Goal: Task Accomplishment & Management: Complete application form

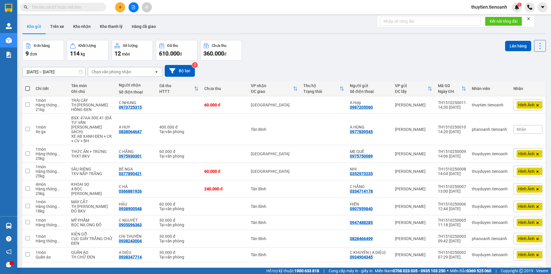
click at [63, 9] on input "text" at bounding box center [66, 7] width 68 height 6
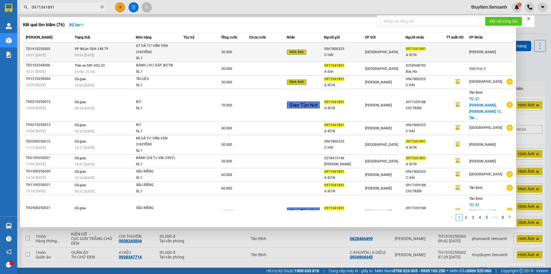
type input "0971041891"
click at [190, 57] on td at bounding box center [203, 53] width 38 height 20
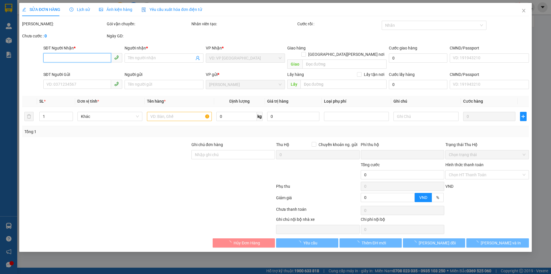
type input "0971041891"
type input "A SƠN"
type input "0967800325"
type input "C HẢI"
type input "0"
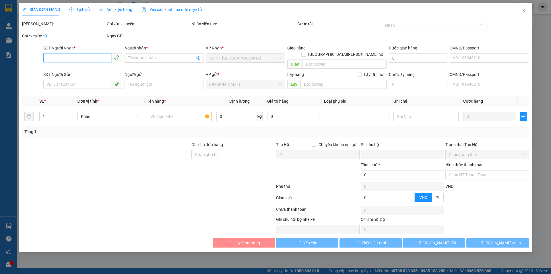
type input "30.000"
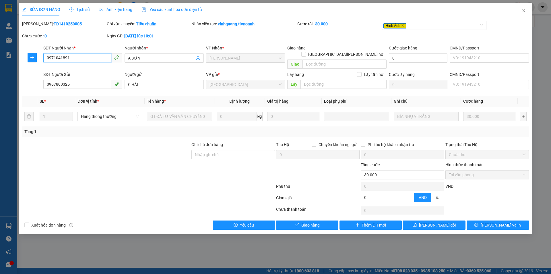
click at [76, 60] on input "0971041891" at bounding box center [77, 57] width 68 height 9
click at [106, 154] on div at bounding box center [106, 151] width 169 height 20
click at [304, 222] on span "Giao hàng" at bounding box center [311, 225] width 18 height 6
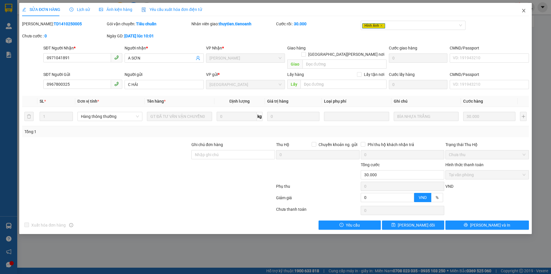
drag, startPoint x: 524, startPoint y: 9, endPoint x: 283, endPoint y: 14, distance: 240.4
click at [524, 9] on icon "close" at bounding box center [524, 10] width 5 height 5
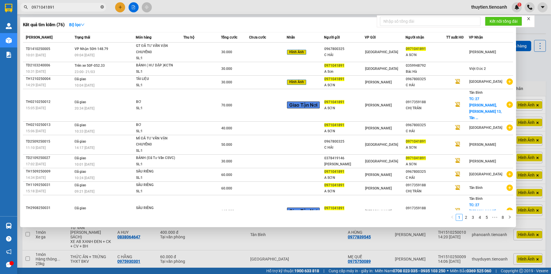
click at [102, 8] on icon "close-circle" at bounding box center [102, 6] width 3 height 3
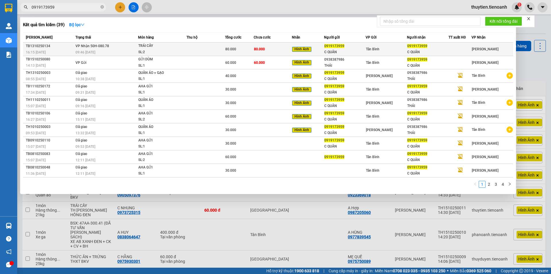
type input "0919173959"
click at [355, 50] on div "C QUÂN" at bounding box center [345, 52] width 41 height 6
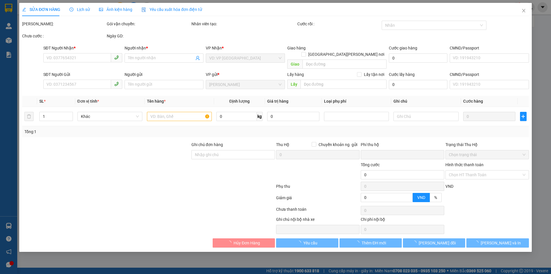
type input "0919173959"
type input "C QUÂN"
type input "0919173959"
type input "C QUÂN"
type input "0"
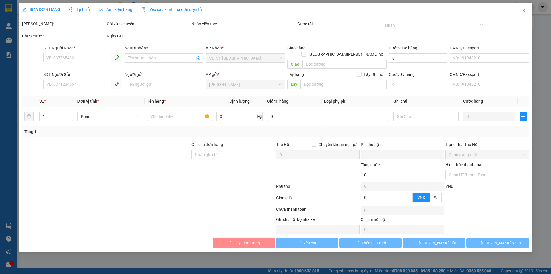
type input "80.000"
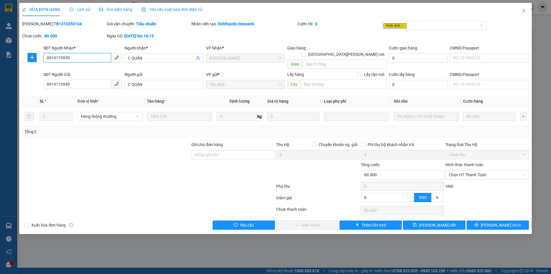
click at [71, 58] on input "0919173959" at bounding box center [77, 57] width 68 height 9
click at [118, 168] on div at bounding box center [106, 171] width 169 height 20
click at [473, 170] on span "Chọn HT Thanh Toán" at bounding box center [487, 174] width 77 height 9
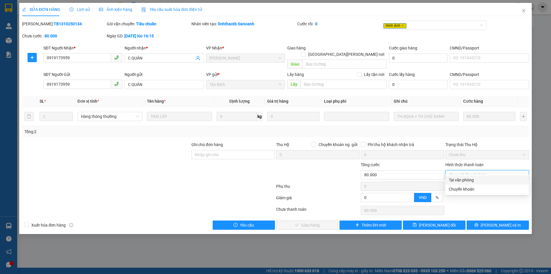
click at [452, 180] on div "Tại văn phòng" at bounding box center [487, 180] width 77 height 6
type input "0"
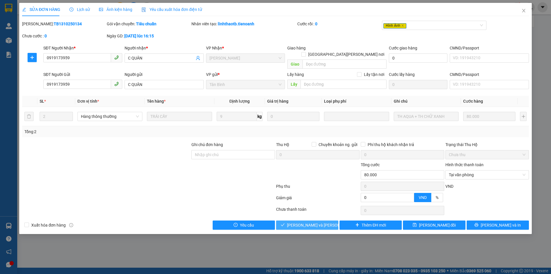
click at [309, 222] on span "[PERSON_NAME] và [PERSON_NAME] hàng" at bounding box center [326, 225] width 78 height 6
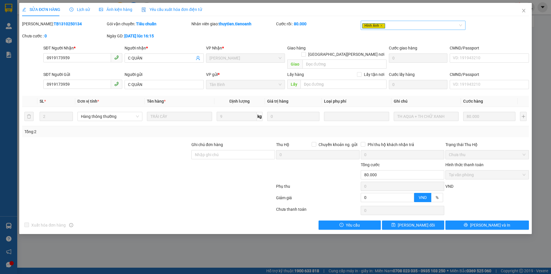
click at [373, 28] on span "Hình Ảnh" at bounding box center [373, 25] width 23 height 5
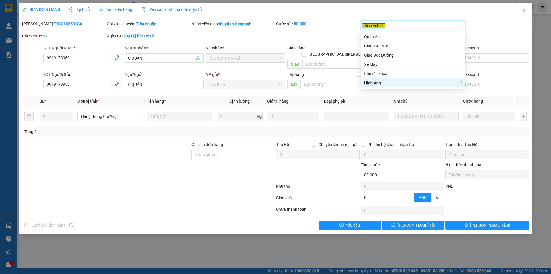
click at [334, 34] on div "[PERSON_NAME]: TB1310250134 Gói vận chuyển: [PERSON_NAME] [PERSON_NAME] [PERSON…" at bounding box center [276, 33] width 508 height 24
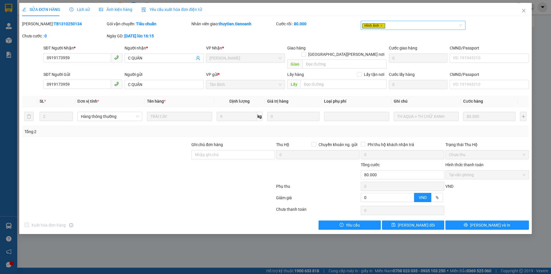
click at [366, 25] on span "Hình Ảnh" at bounding box center [373, 25] width 23 height 5
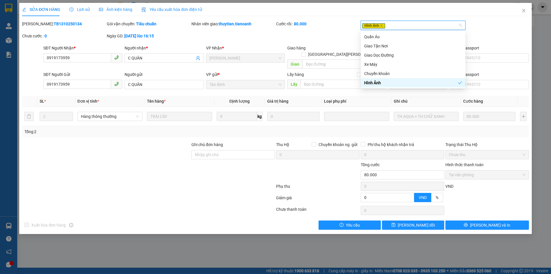
click at [377, 82] on div "Hình Ảnh" at bounding box center [411, 83] width 94 height 6
click at [377, 82] on div "Hình Ảnh" at bounding box center [413, 83] width 98 height 6
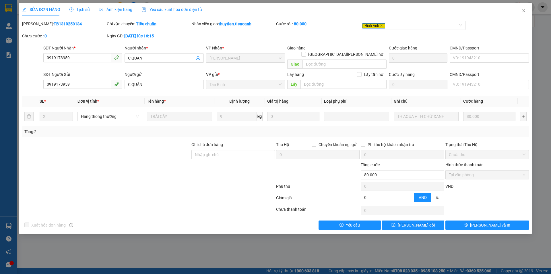
click at [339, 25] on div "Cước rồi : 80.000" at bounding box center [318, 24] width 84 height 6
click at [124, 12] on div "Ảnh kiện hàng" at bounding box center [115, 9] width 33 height 6
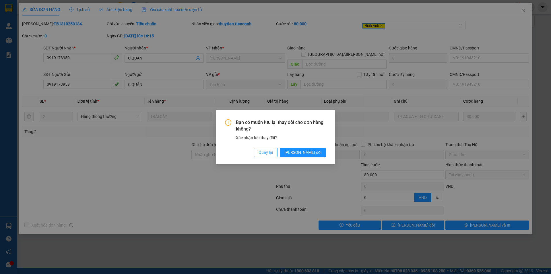
click at [273, 152] on span "Quay lại" at bounding box center [266, 152] width 14 height 6
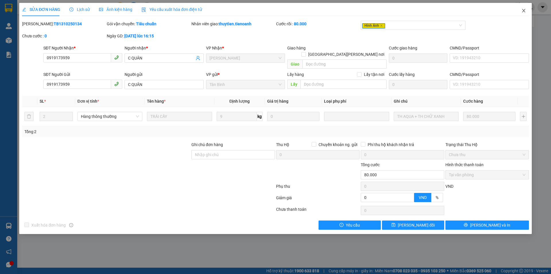
click at [523, 11] on icon "close" at bounding box center [524, 10] width 5 height 5
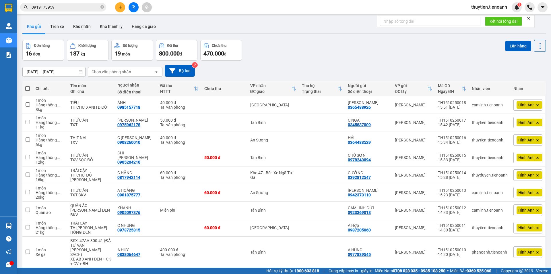
click at [78, 9] on input "0919173959" at bounding box center [66, 7] width 68 height 6
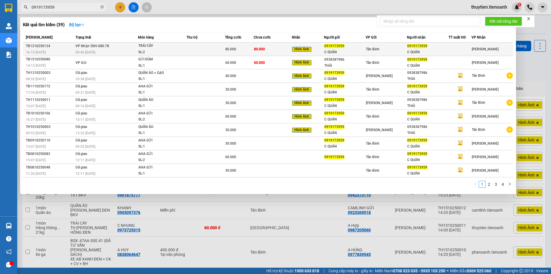
click at [280, 50] on td "80.000" at bounding box center [273, 49] width 38 height 13
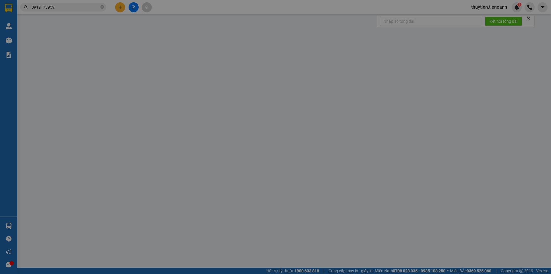
type input "0919173959"
type input "C QUÂN"
type input "0919173959"
type input "C QUÂN"
type input "0"
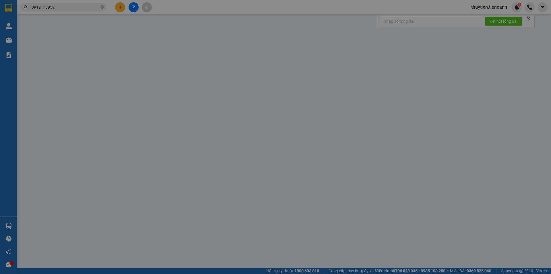
type input "80.000"
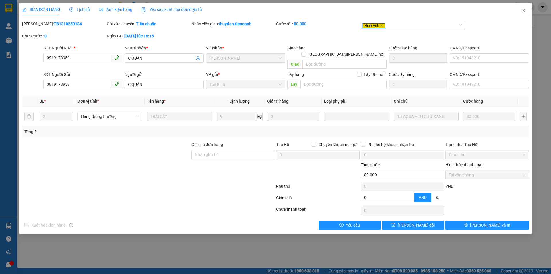
click at [111, 11] on span "Ảnh kiện hàng" at bounding box center [115, 9] width 33 height 5
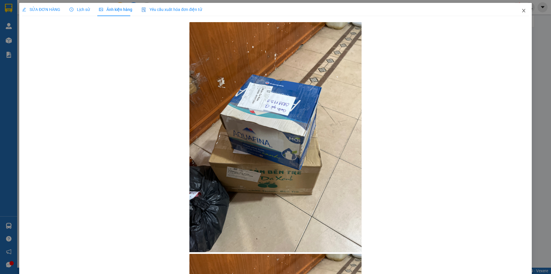
click at [522, 12] on icon "close" at bounding box center [524, 10] width 5 height 5
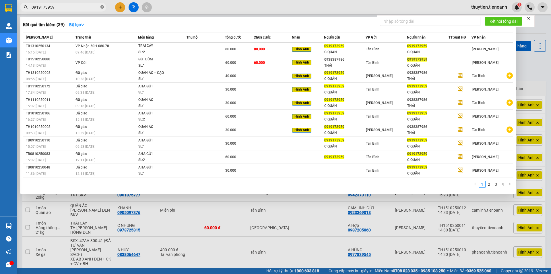
drag, startPoint x: 103, startPoint y: 7, endPoint x: 94, endPoint y: 0, distance: 10.7
click at [102, 6] on icon "close-circle" at bounding box center [102, 6] width 3 height 3
